Goal: Task Accomplishment & Management: Use online tool/utility

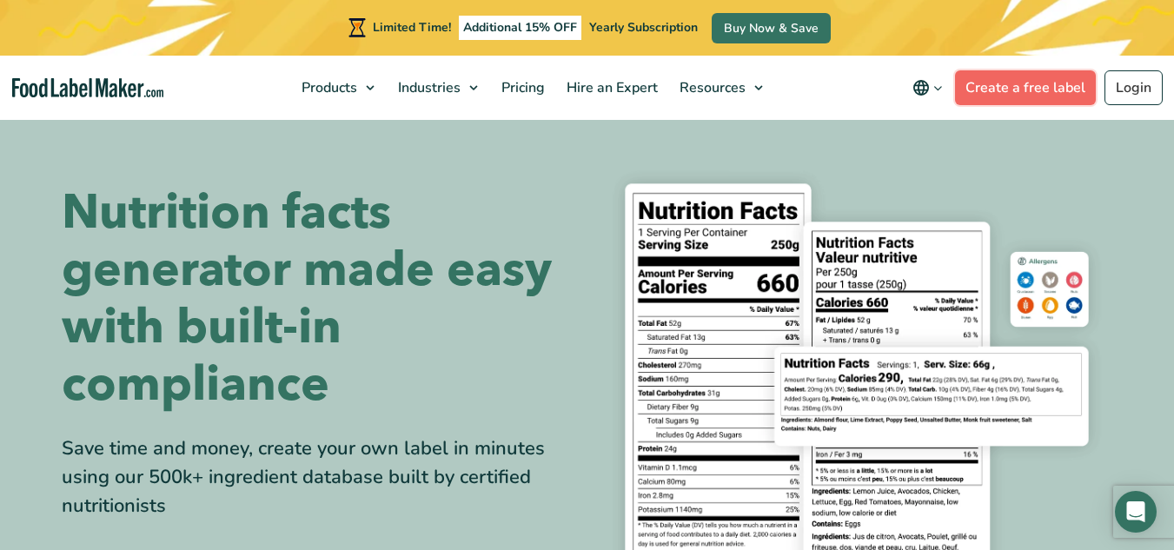
click at [990, 82] on link "Create a free label" at bounding box center [1025, 87] width 141 height 35
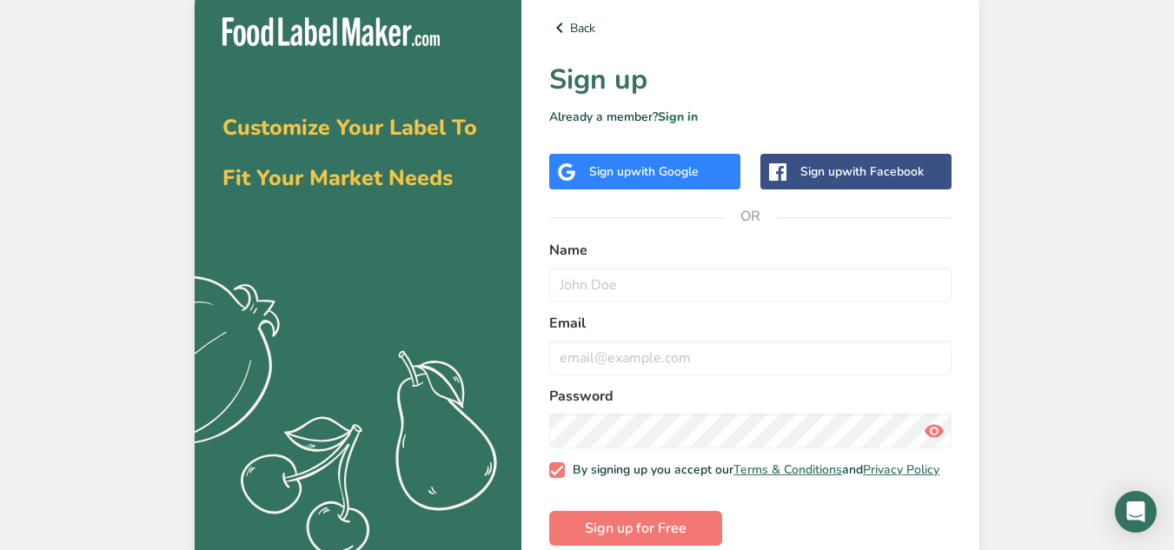
scroll to position [33, 0]
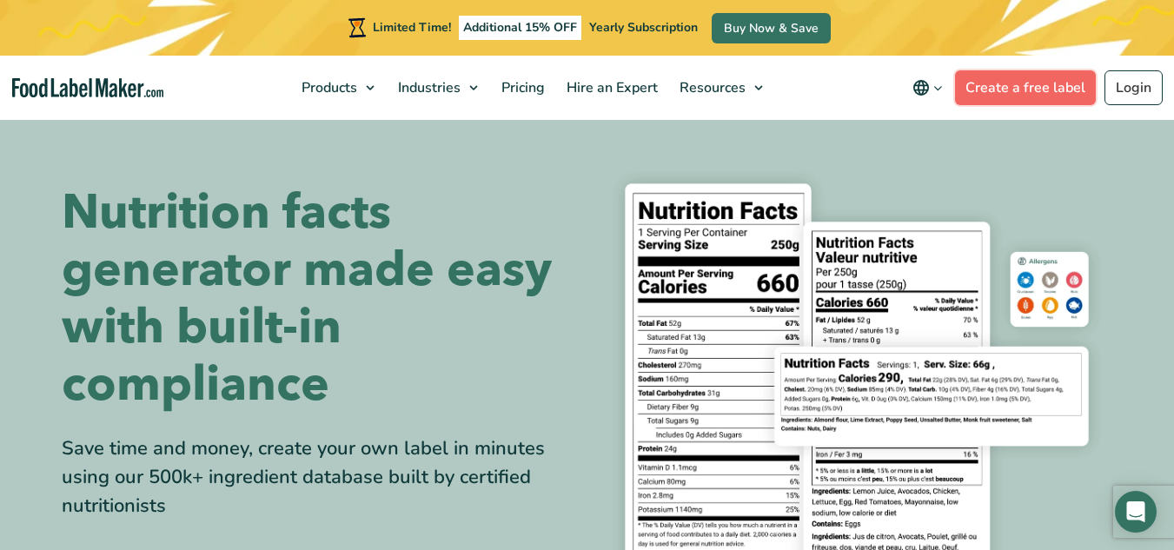
click at [1054, 87] on link "Create a free label" at bounding box center [1025, 87] width 141 height 35
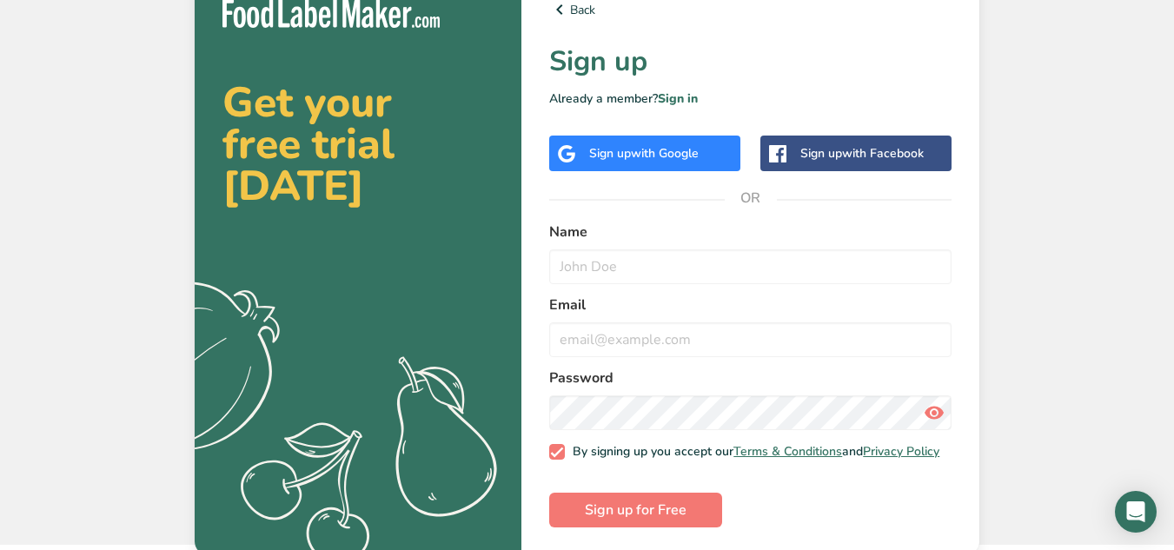
scroll to position [33, 0]
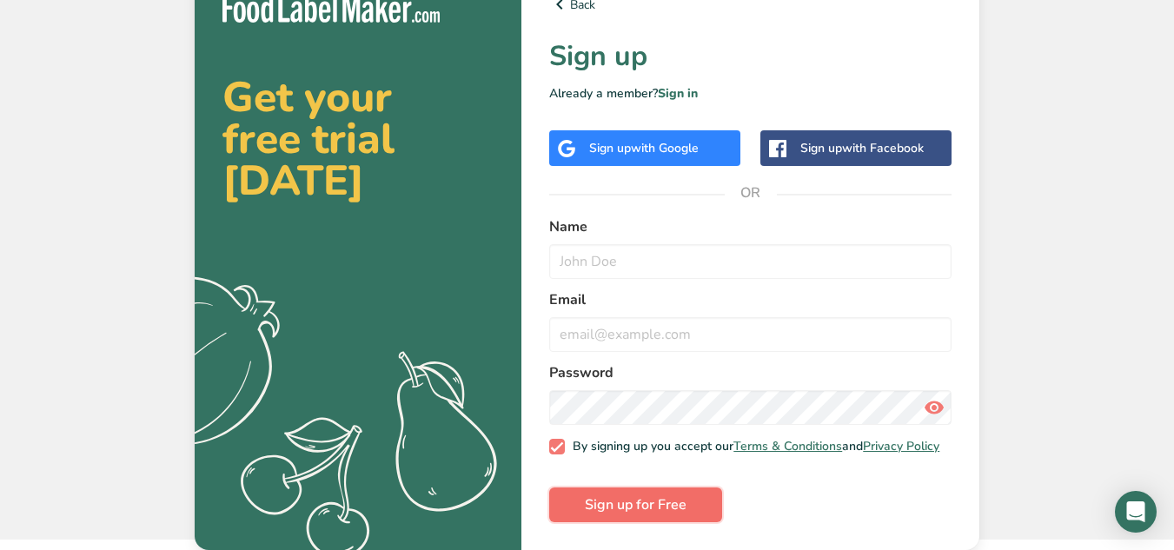
click at [629, 514] on span "Sign up for Free" at bounding box center [636, 505] width 102 height 21
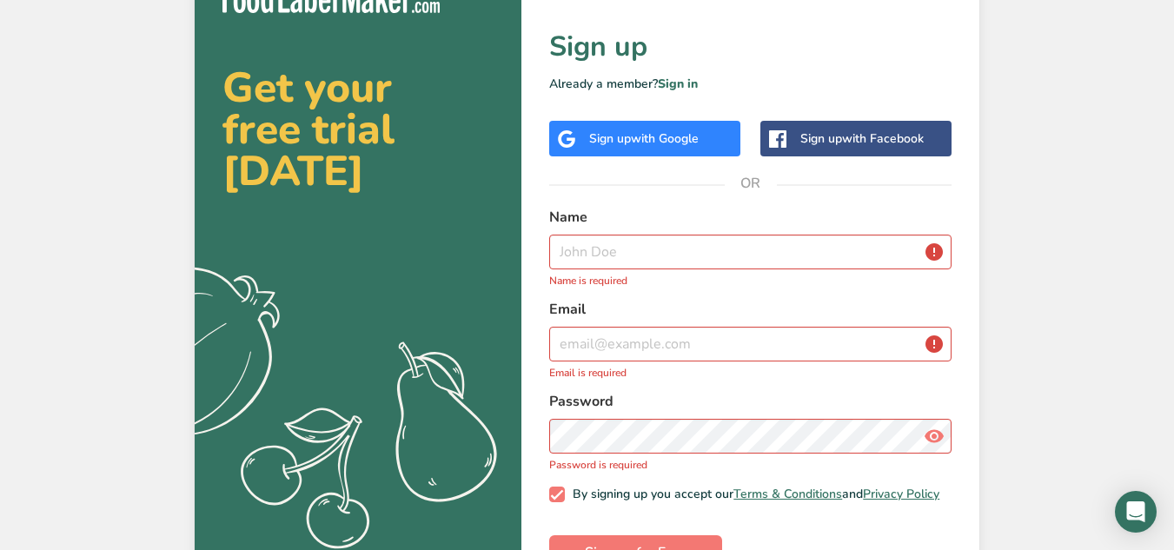
click at [694, 135] on span "with Google" at bounding box center [665, 138] width 68 height 17
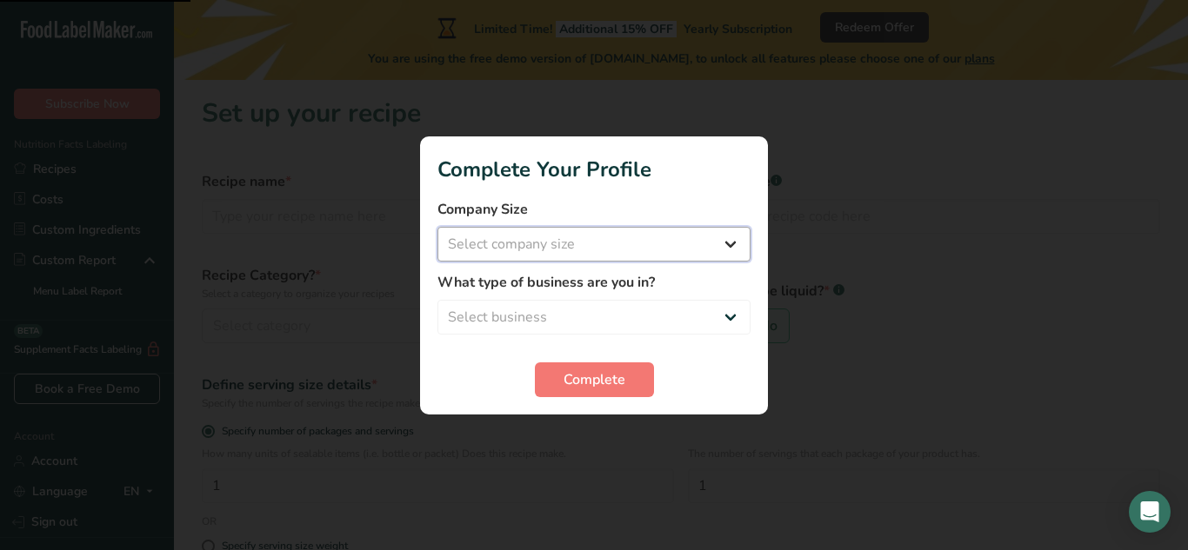
click at [633, 241] on select "Select company size Fewer than 10 Employees 10 to 50 Employees 51 to 500 Employ…" at bounding box center [593, 244] width 313 height 35
select select "2"
click at [437, 227] on select "Select company size Fewer than 10 Employees 10 to 50 Employees 51 to 500 Employ…" at bounding box center [593, 244] width 313 height 35
click at [579, 309] on select "Select business Packaged Food Manufacturer Restaurant & Cafe Bakery Meal Plans …" at bounding box center [593, 317] width 313 height 35
select select "8"
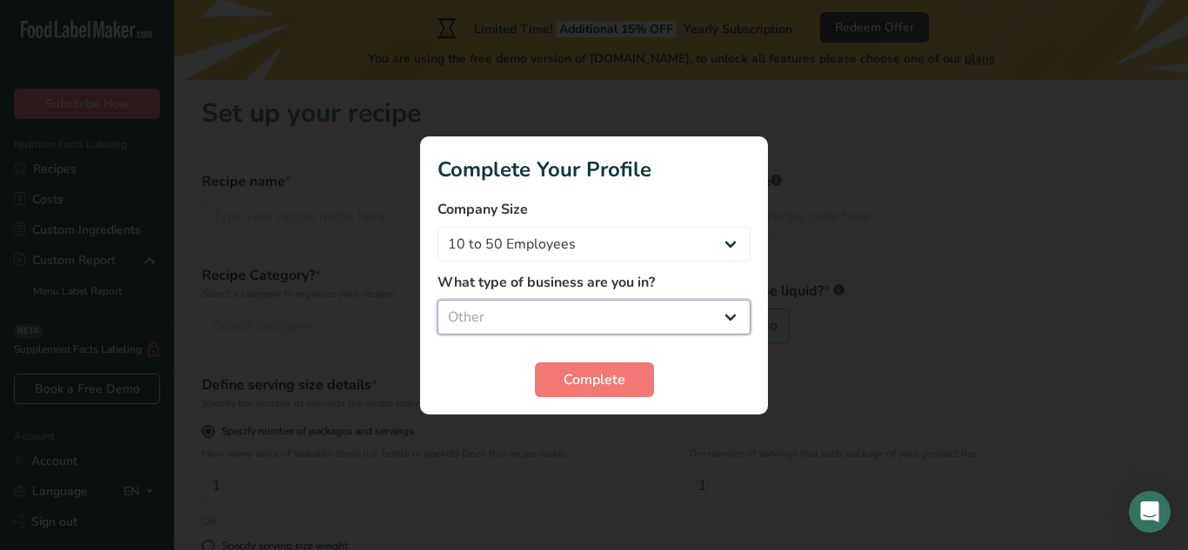
click at [437, 300] on select "Select business Packaged Food Manufacturer Restaurant & Cafe Bakery Meal Plans …" at bounding box center [593, 317] width 313 height 35
click at [572, 364] on button "Complete" at bounding box center [594, 380] width 119 height 35
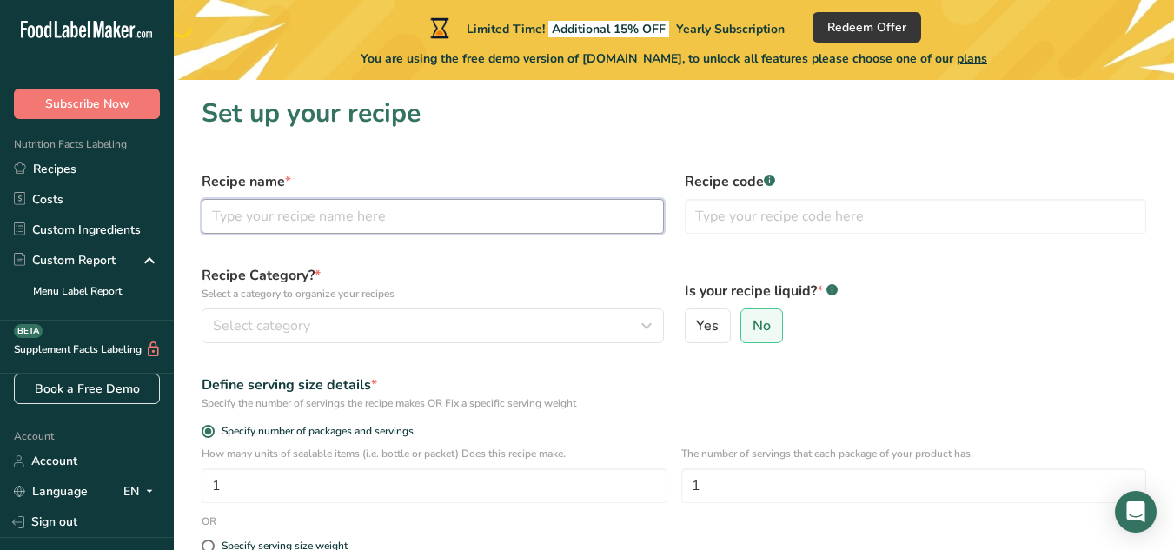
click at [281, 230] on input "text" at bounding box center [433, 216] width 462 height 35
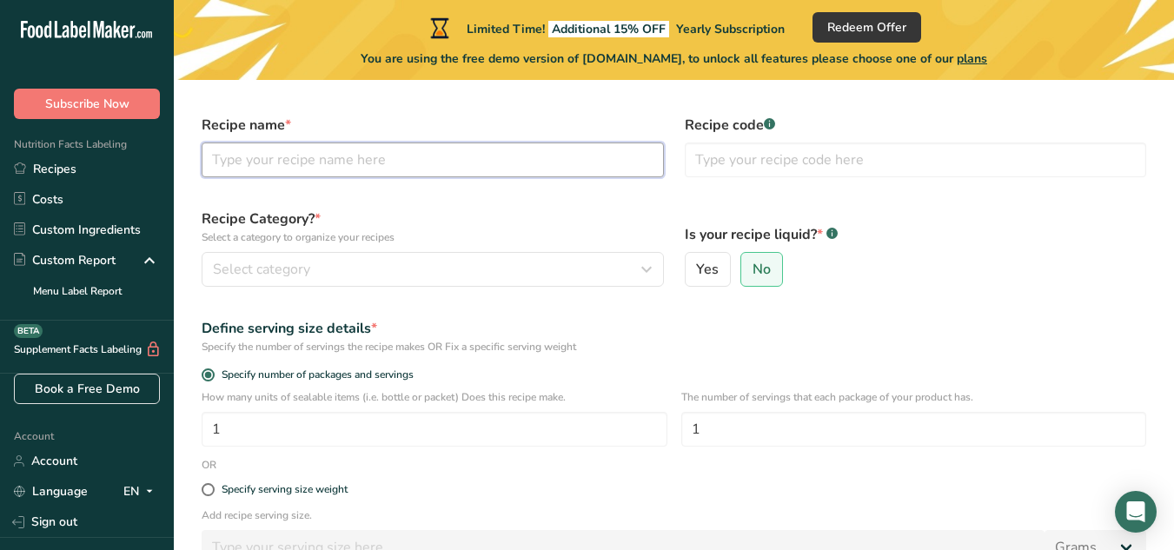
scroll to position [87, 0]
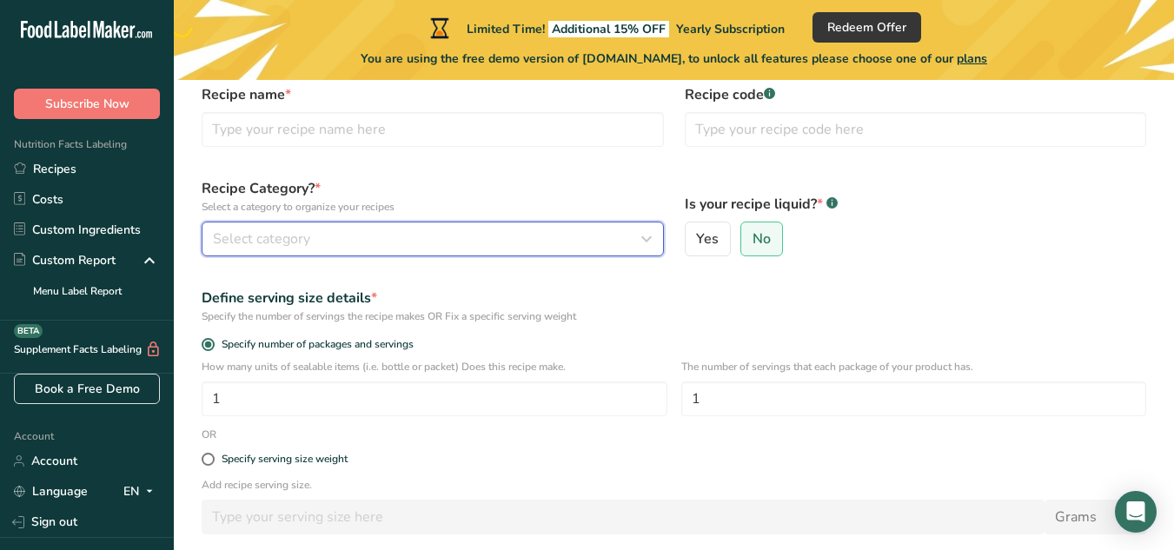
click at [373, 251] on button "Select category" at bounding box center [433, 239] width 462 height 35
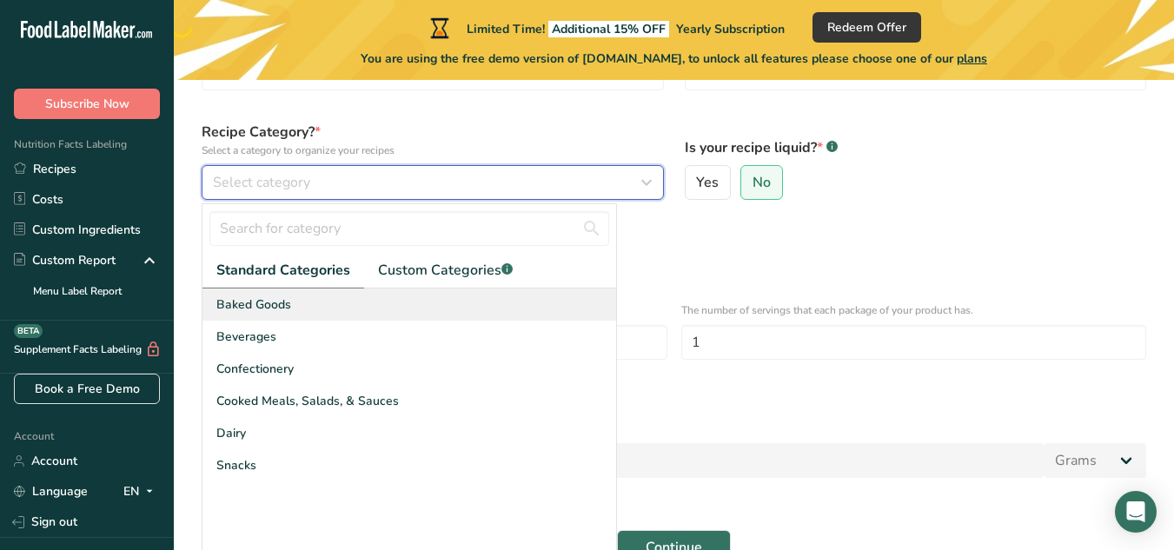
scroll to position [174, 0]
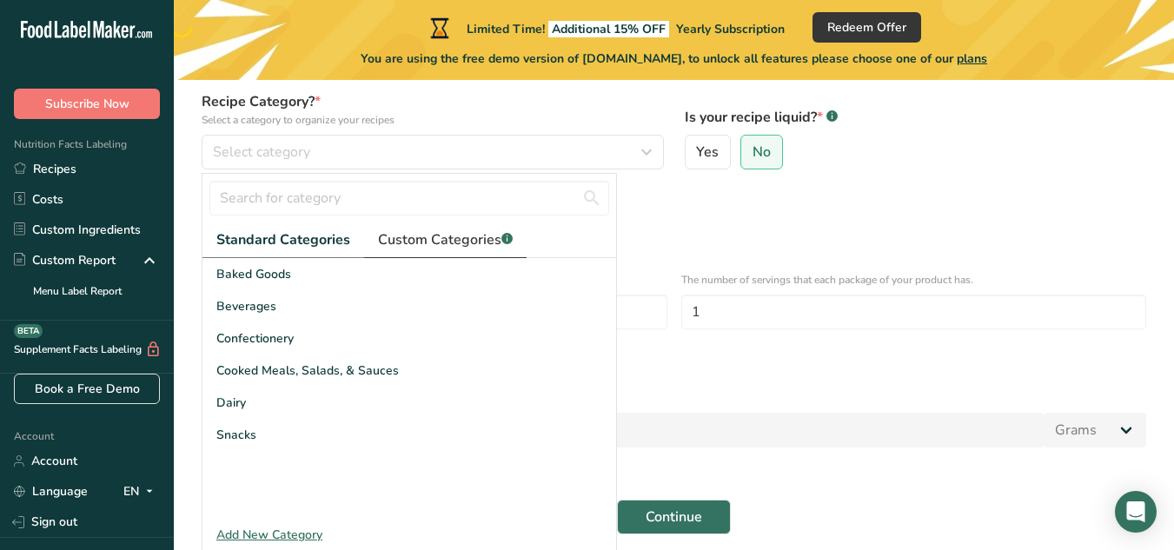
click at [407, 238] on span "Custom Categories .a-a{fill:#347362;}.b-a{fill:#fff;}" at bounding box center [445, 240] width 135 height 21
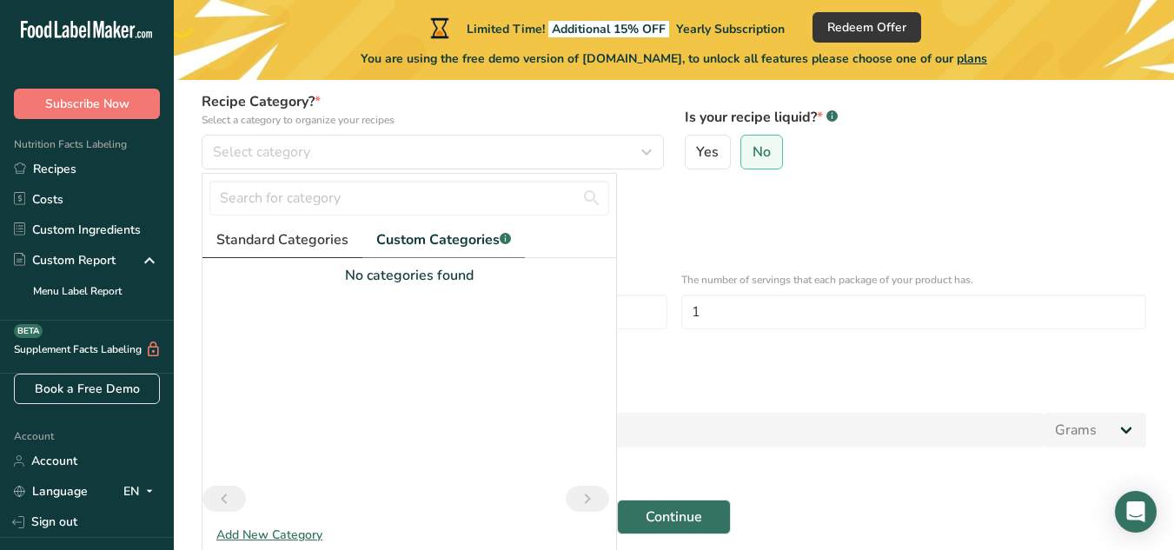
click at [302, 249] on span "Standard Categories" at bounding box center [282, 240] width 132 height 21
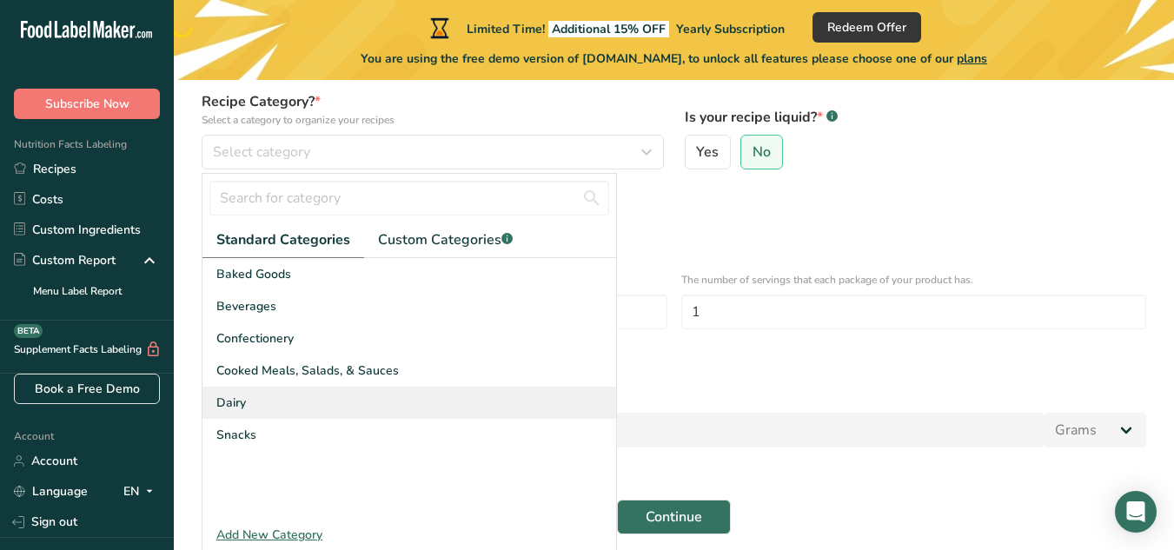
scroll to position [242, 0]
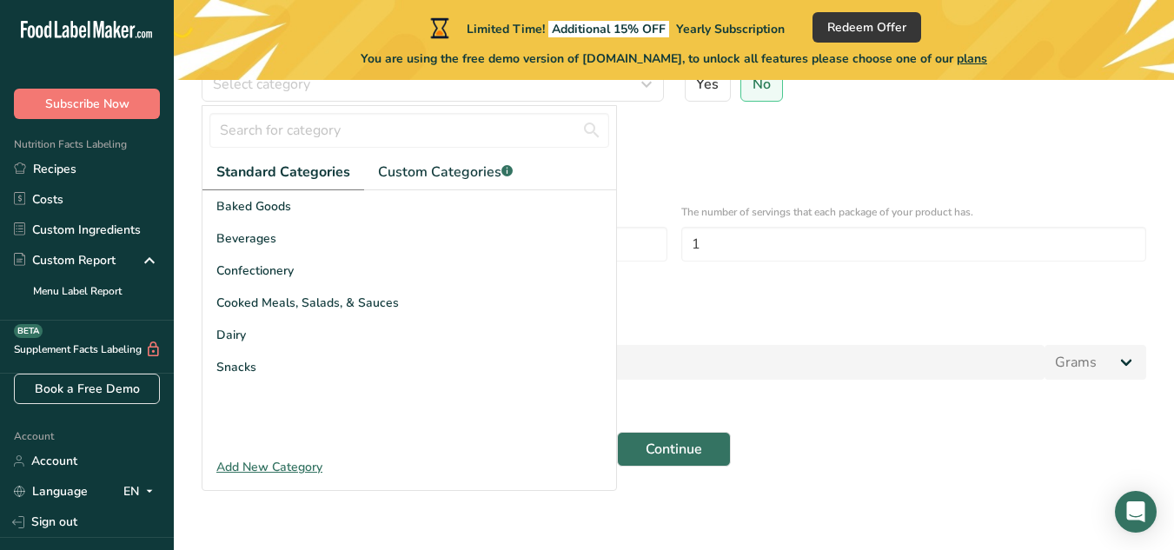
click at [317, 464] on div "Add New Category" at bounding box center [410, 467] width 414 height 18
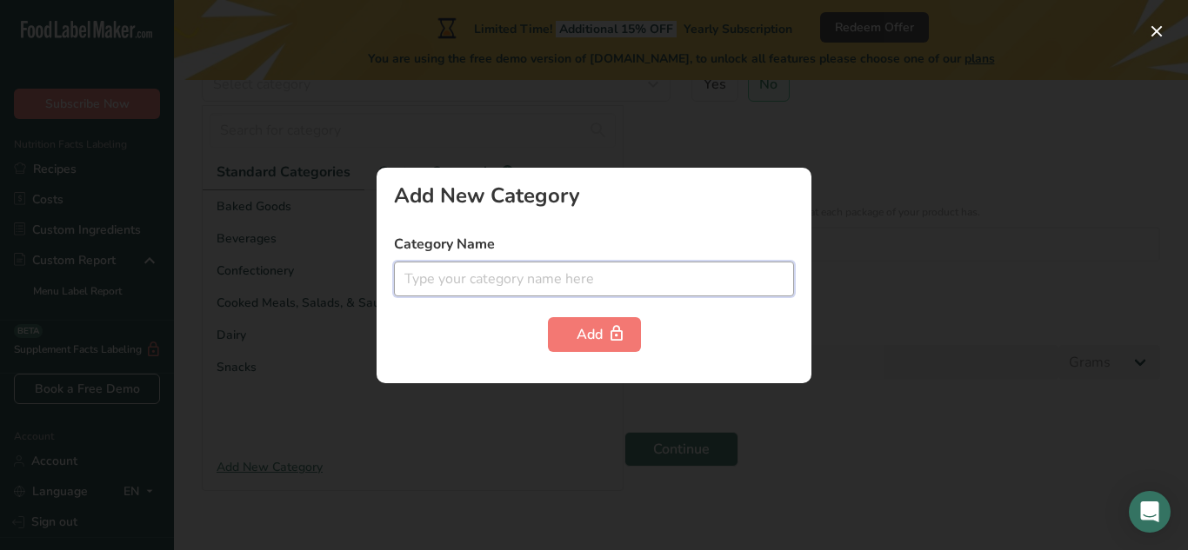
click at [460, 288] on input "text" at bounding box center [594, 279] width 400 height 35
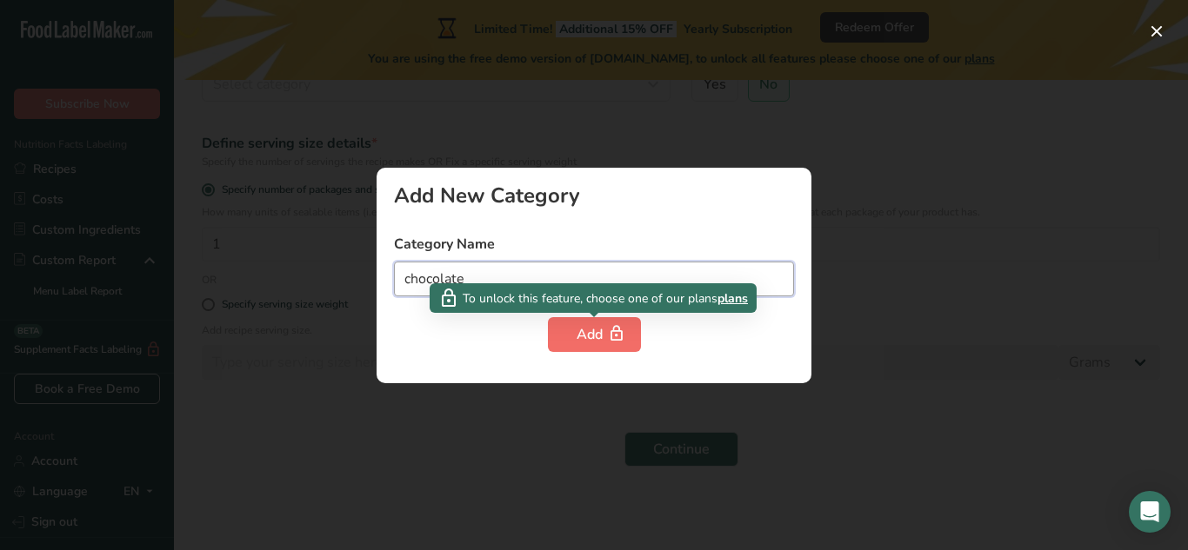
type input "chocolate"
drag, startPoint x: 595, startPoint y: 334, endPoint x: 760, endPoint y: 220, distance: 199.9
click at [729, 232] on div "Add New Category Category Name chocolate Add" at bounding box center [593, 276] width 435 height 216
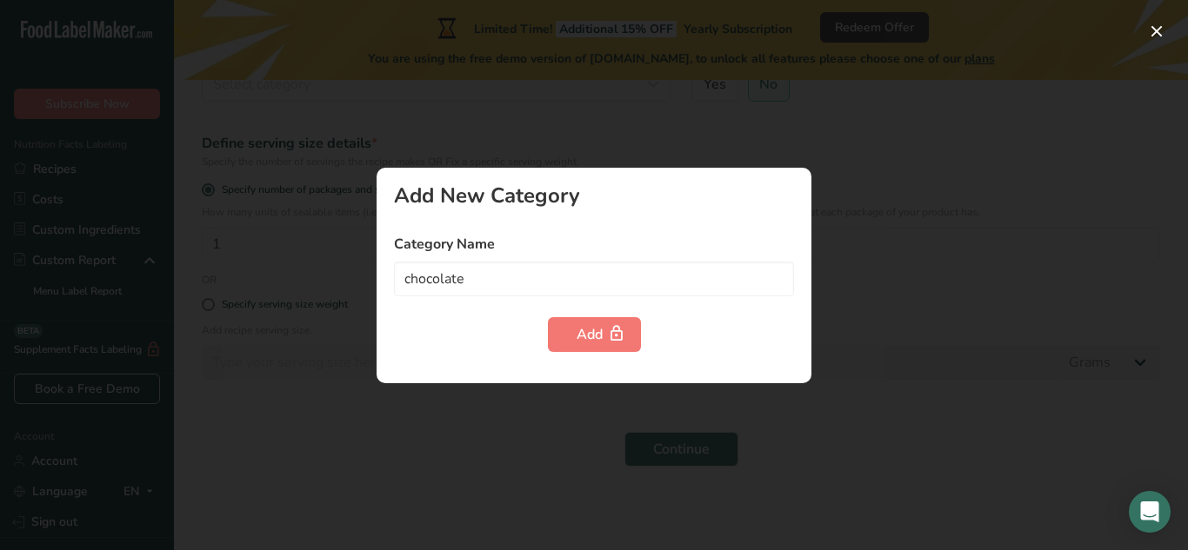
click at [688, 248] on label "Category Name" at bounding box center [594, 244] width 400 height 21
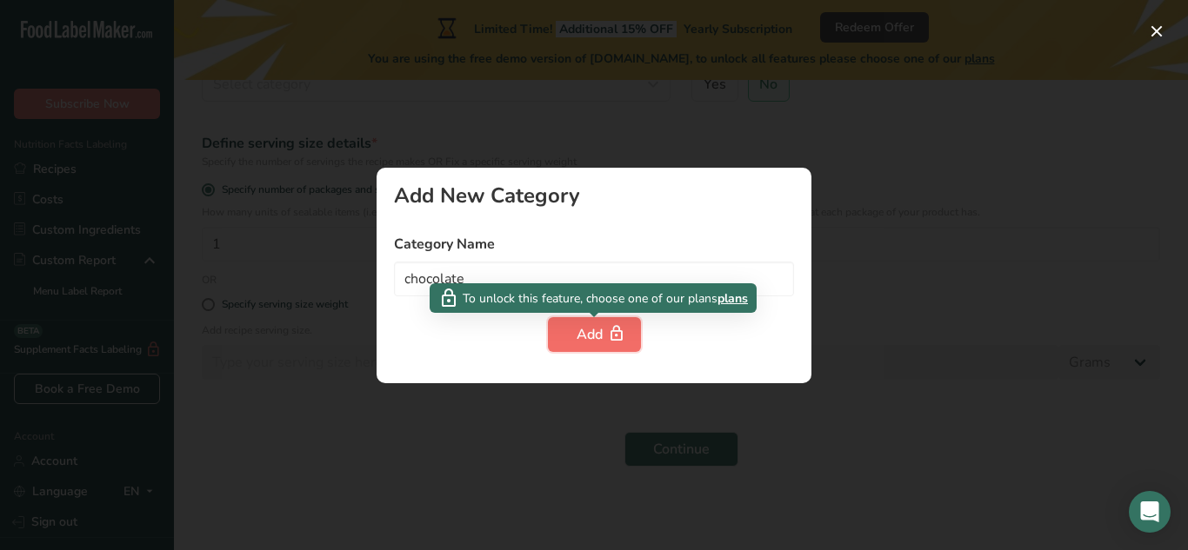
click at [606, 339] on span "button" at bounding box center [616, 334] width 21 height 21
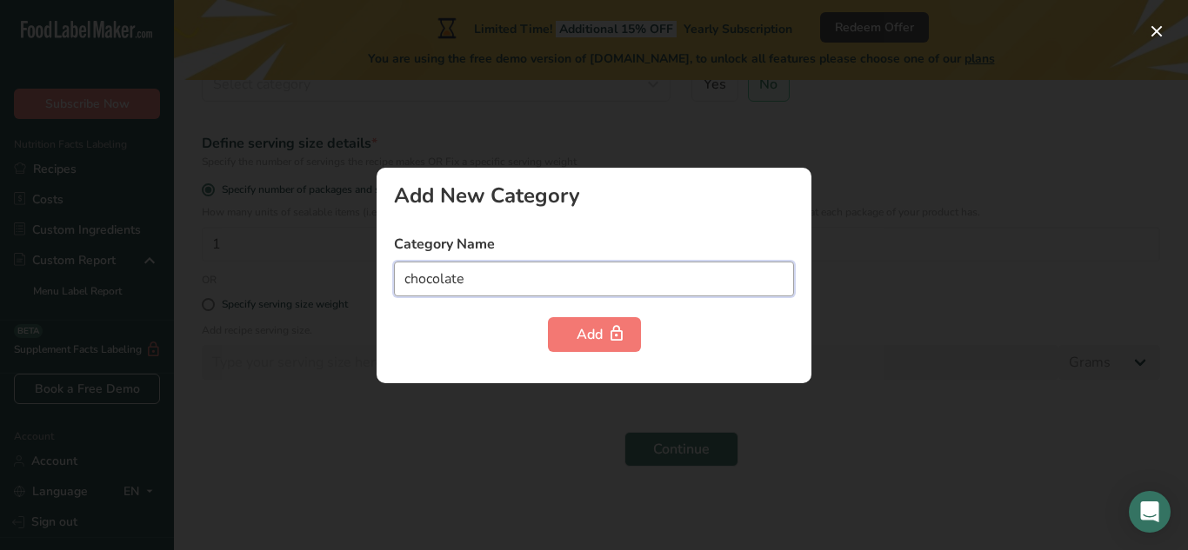
click at [505, 287] on input "chocolate" at bounding box center [594, 279] width 400 height 35
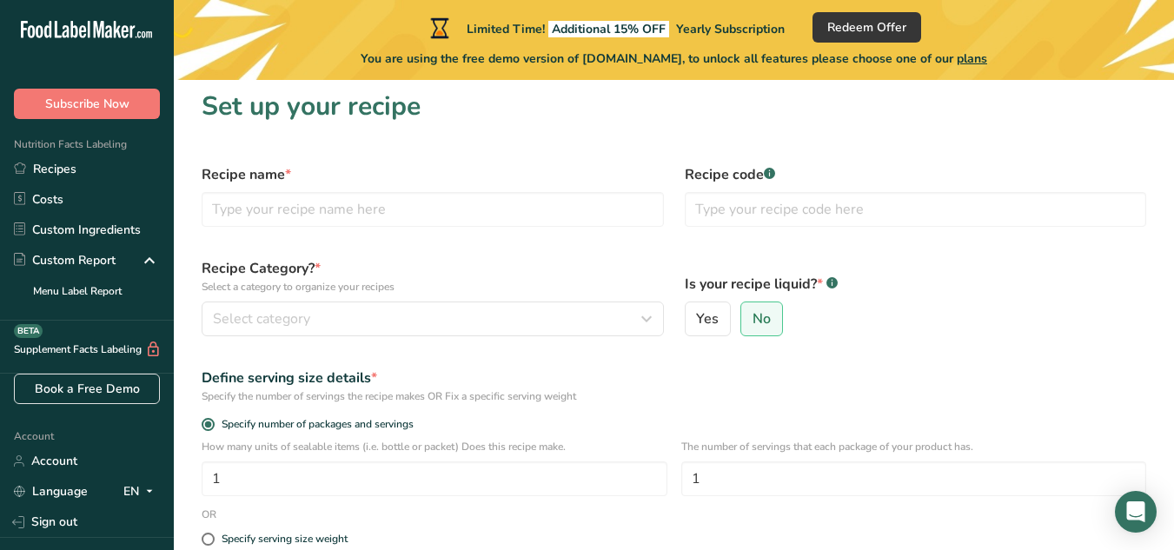
scroll to position [0, 0]
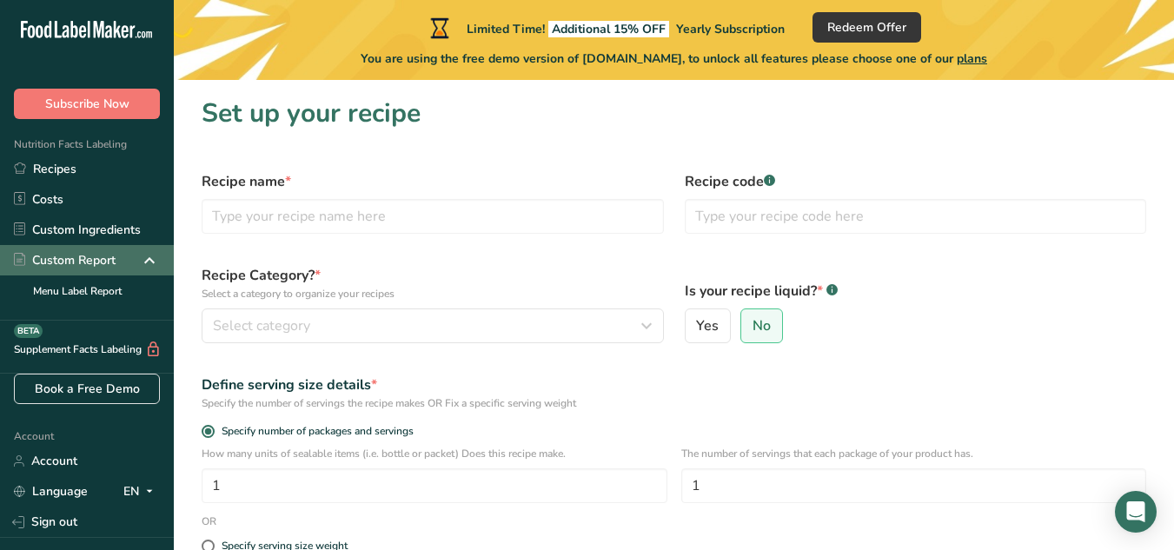
click at [139, 259] on icon at bounding box center [149, 260] width 21 height 31
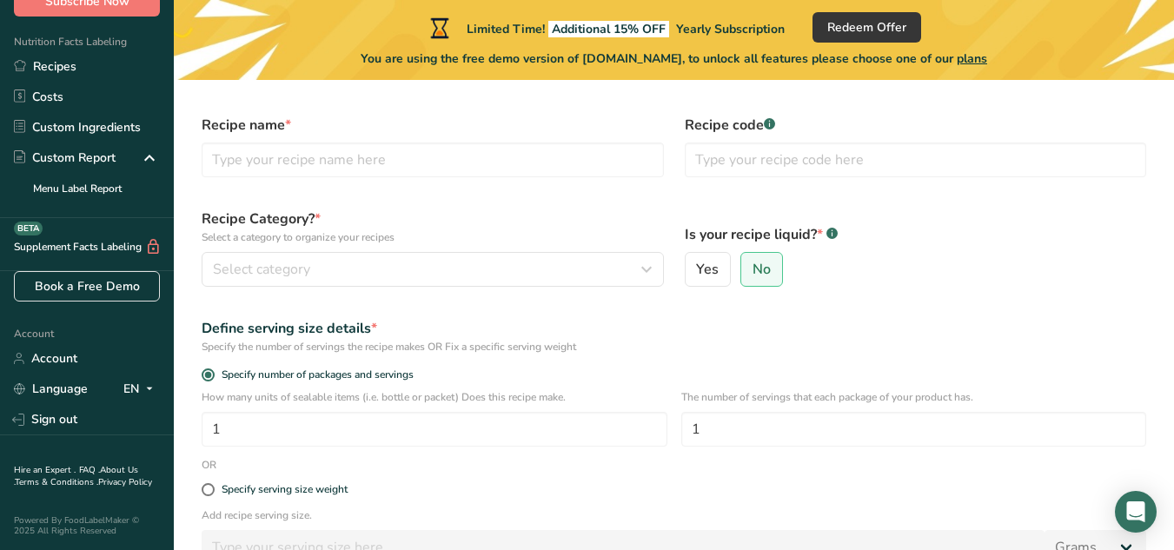
scroll to position [87, 0]
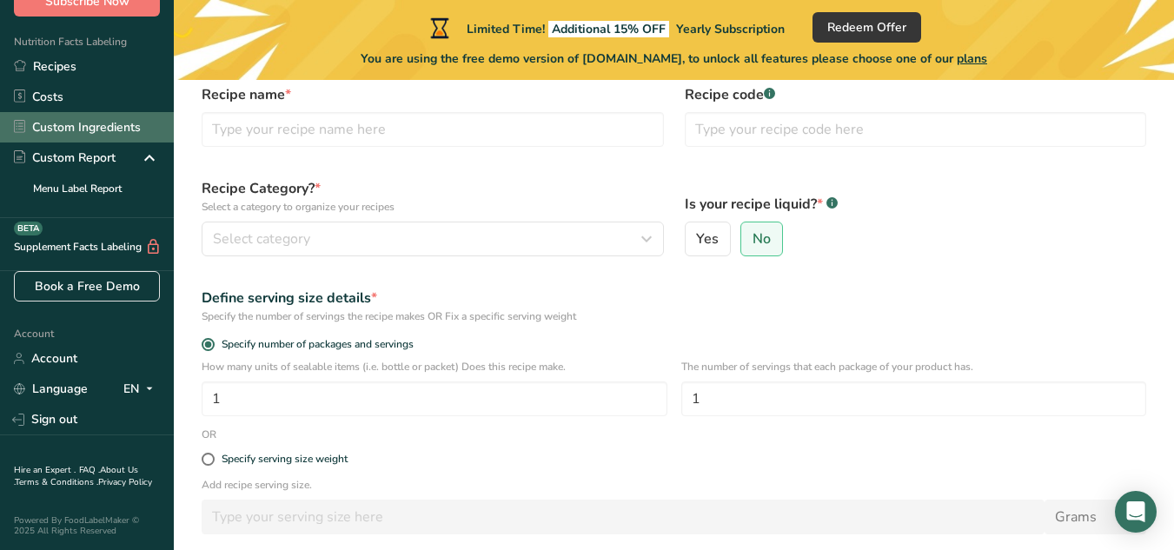
click at [77, 124] on link "Custom Ingredients" at bounding box center [87, 127] width 174 height 30
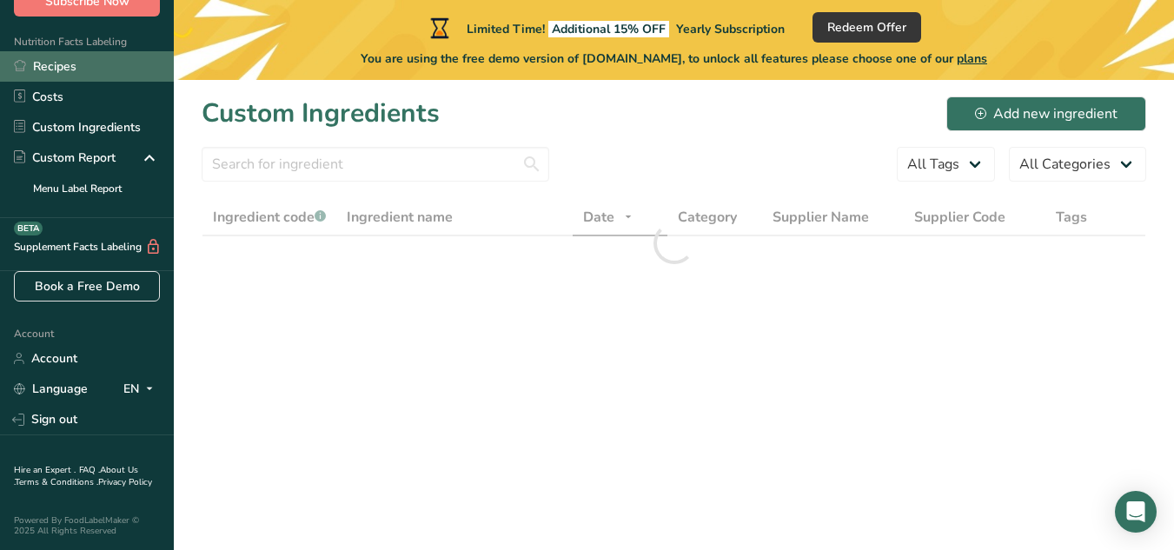
click at [76, 56] on link "Recipes" at bounding box center [87, 66] width 174 height 30
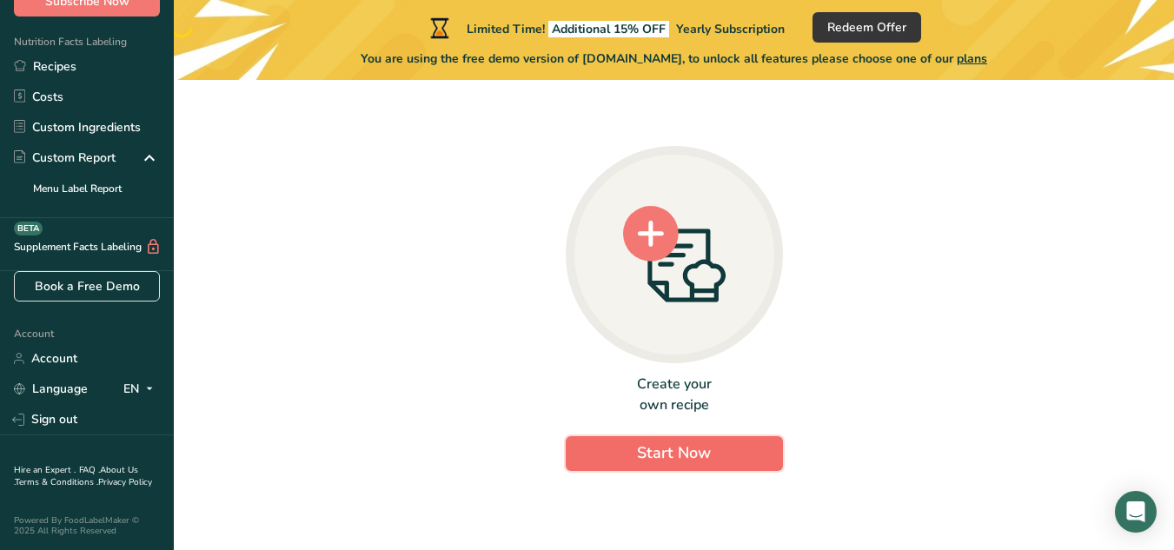
click at [622, 455] on button "Start Now" at bounding box center [674, 453] width 217 height 35
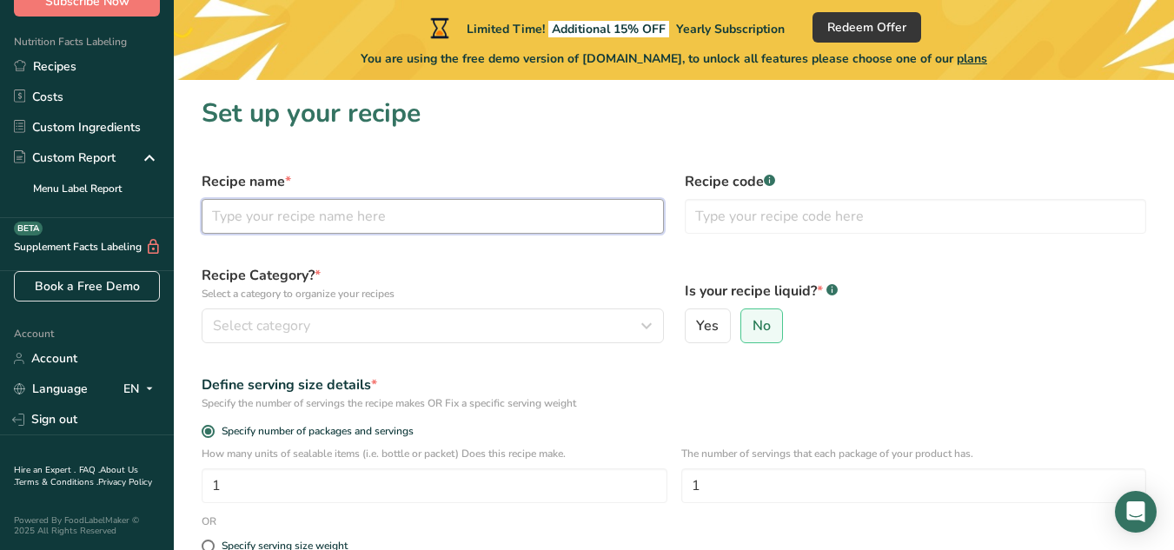
click at [422, 219] on input "text" at bounding box center [433, 216] width 462 height 35
type input "D80%"
click at [770, 219] on input "text" at bounding box center [916, 216] width 462 height 35
type input "-"
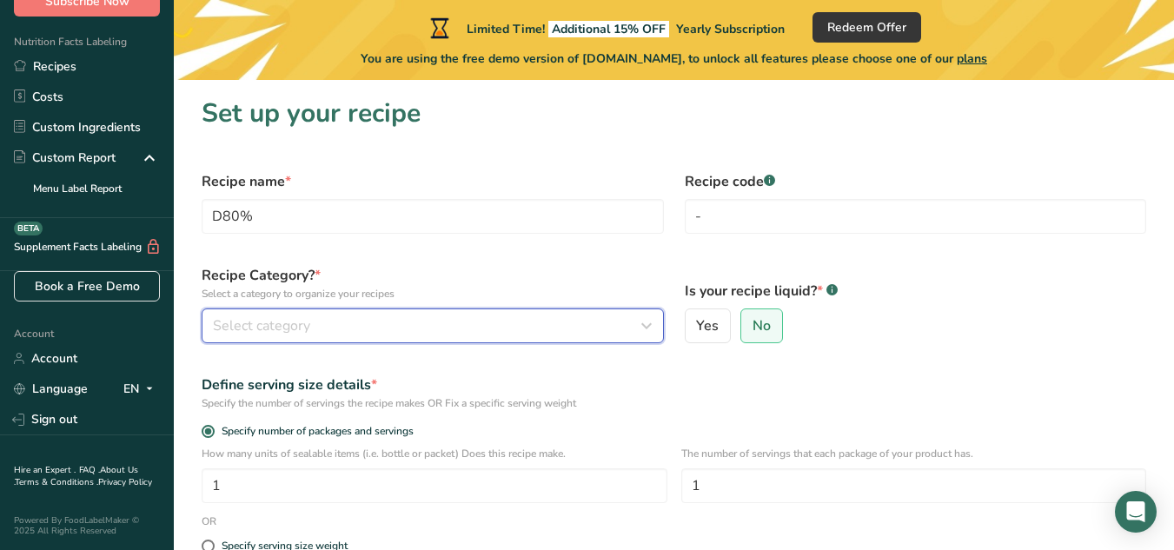
click at [327, 319] on div "Select category" at bounding box center [427, 326] width 429 height 21
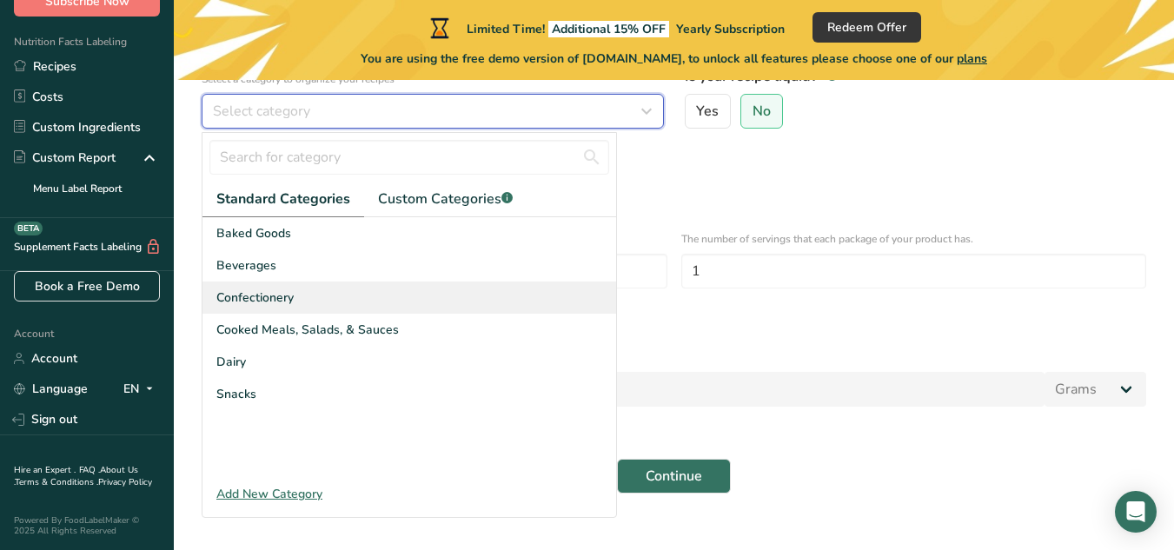
scroll to position [242, 0]
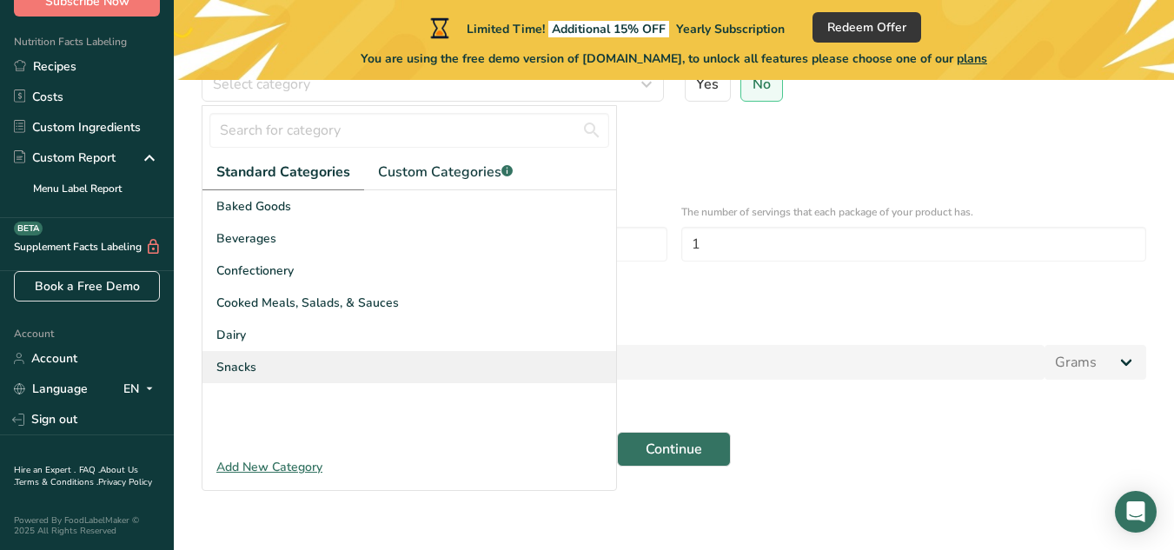
click at [276, 373] on div "Snacks" at bounding box center [410, 367] width 414 height 32
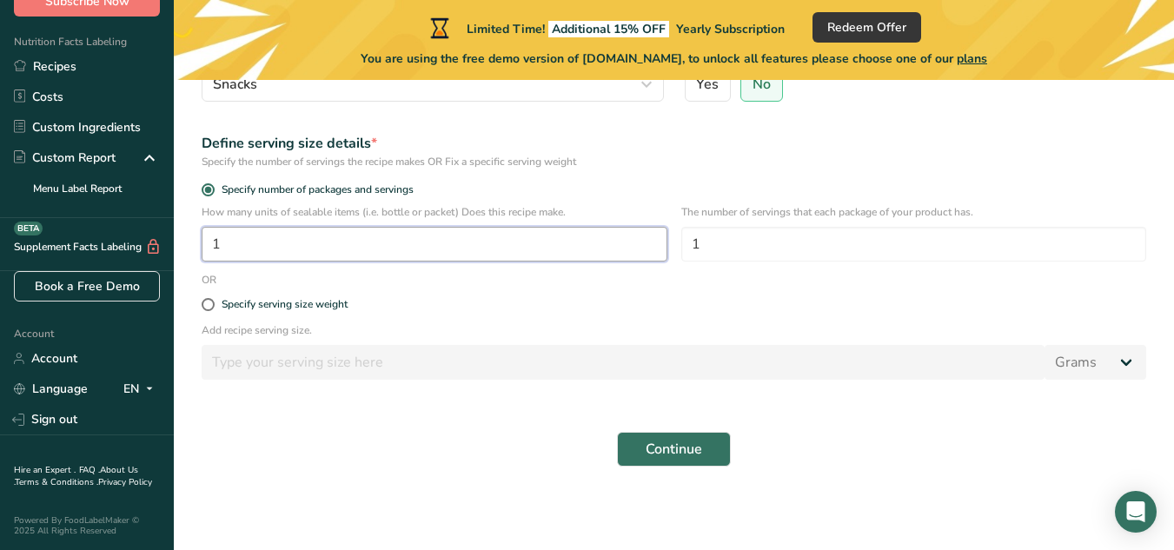
click at [243, 245] on input "1" at bounding box center [435, 244] width 466 height 35
type input "1"
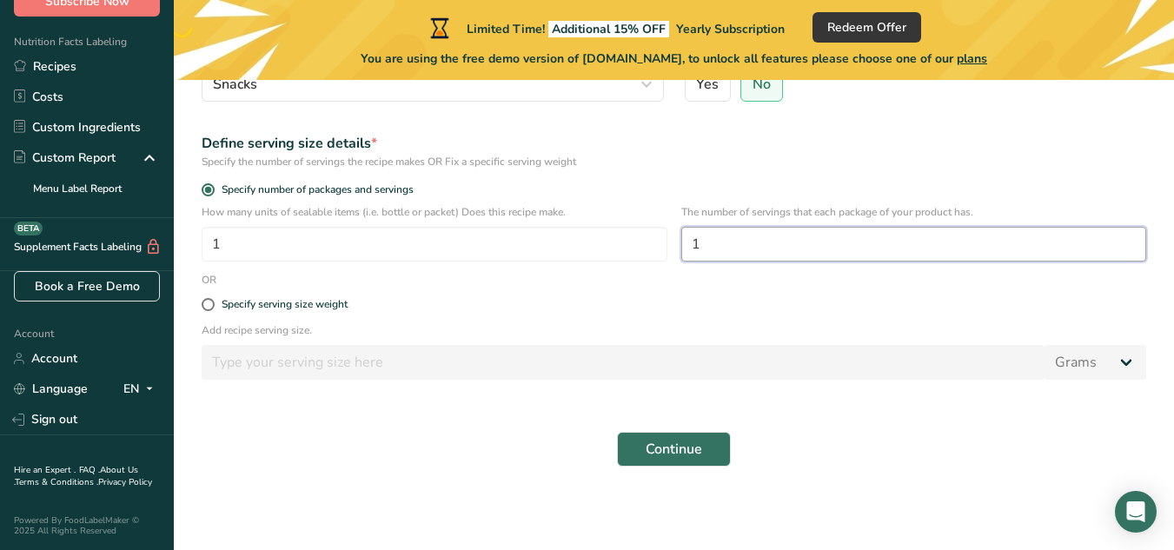
click at [726, 256] on input "1" at bounding box center [915, 244] width 466 height 35
type input "2"
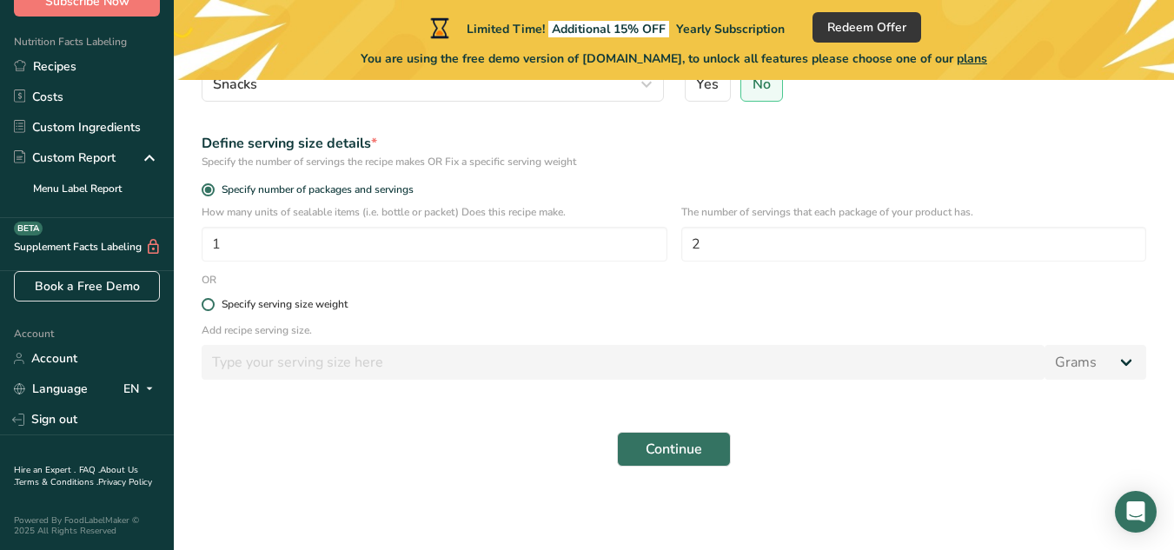
click at [223, 308] on div "Specify serving size weight" at bounding box center [285, 304] width 126 height 13
click at [213, 308] on input "Specify serving size weight" at bounding box center [207, 304] width 11 height 11
radio input "true"
radio input "false"
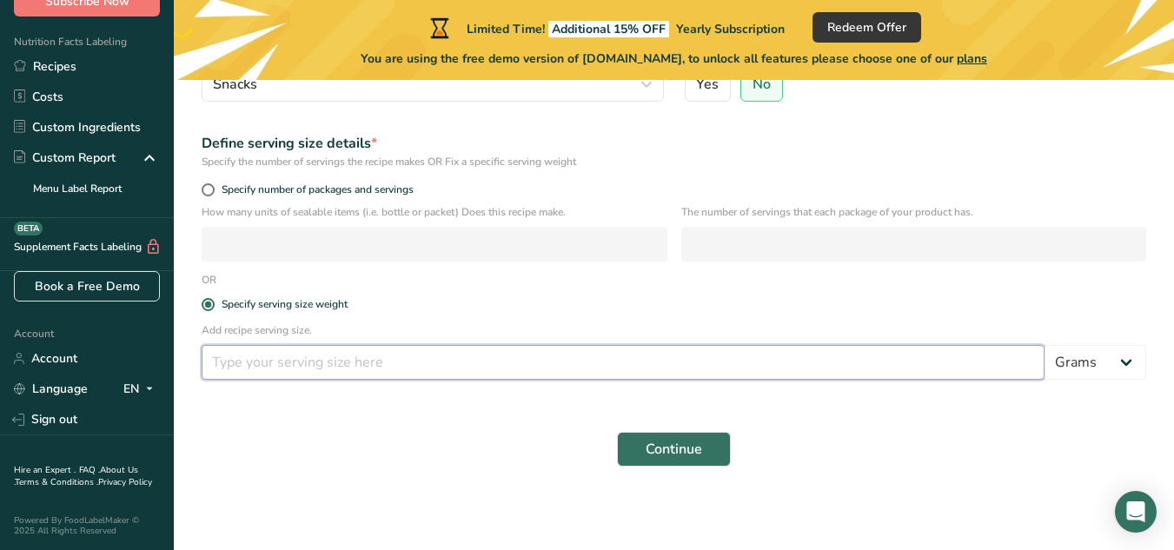
click at [437, 369] on input "number" at bounding box center [623, 362] width 843 height 35
click at [1061, 367] on select "Grams kg mg mcg lb oz l mL fl oz tbsp tsp cup qt gallon" at bounding box center [1096, 362] width 102 height 35
click at [928, 365] on input "number" at bounding box center [623, 362] width 843 height 35
type input "35"
click at [714, 444] on button "Continue" at bounding box center [674, 449] width 114 height 35
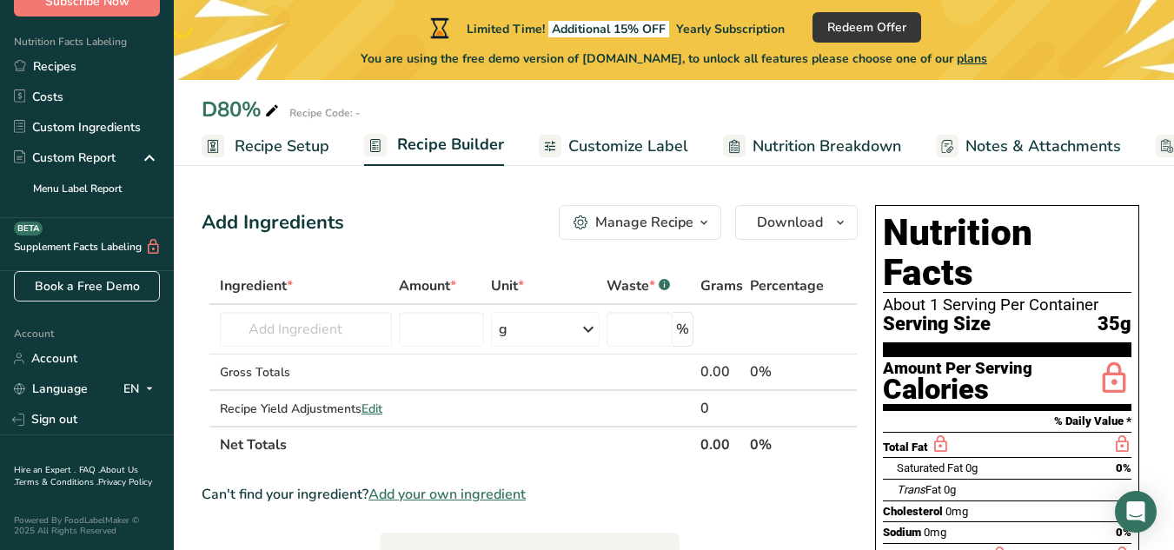
click at [945, 296] on div "About 1 Serving Per Container" at bounding box center [1007, 304] width 249 height 17
click at [926, 296] on div "About 1 Serving Per Container" at bounding box center [1007, 304] width 249 height 17
click at [941, 296] on div "About 1 Serving Per Container" at bounding box center [1007, 304] width 249 height 17
click at [313, 329] on input "text" at bounding box center [306, 329] width 172 height 35
type input "F"
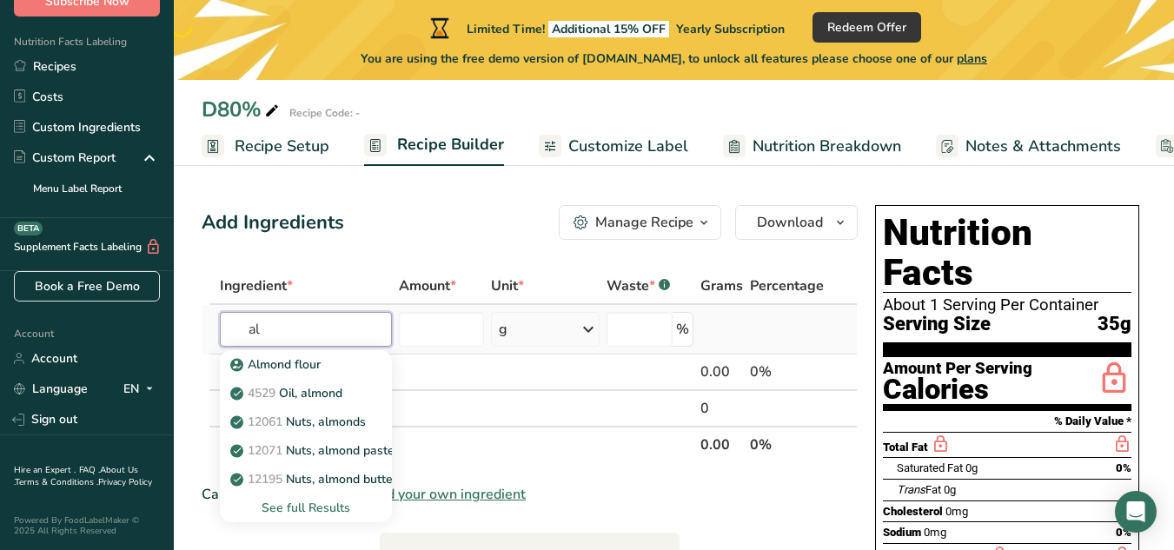
type input "a"
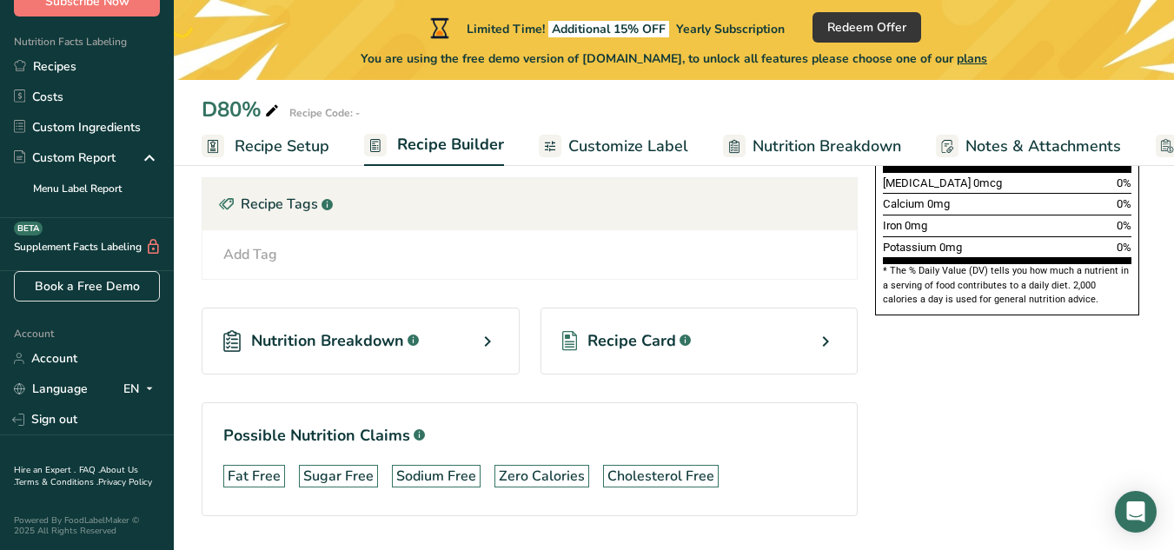
scroll to position [541, 0]
